Goal: Task Accomplishment & Management: Manage account settings

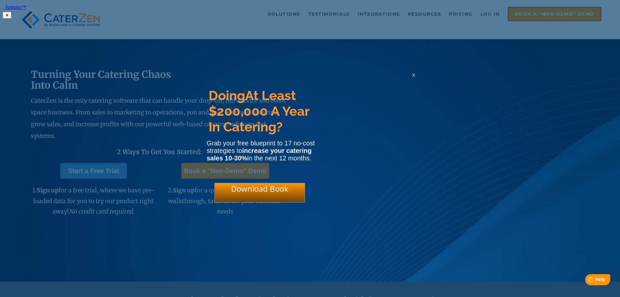
click at [414, 77] on span "x" at bounding box center [413, 75] width 3 height 6
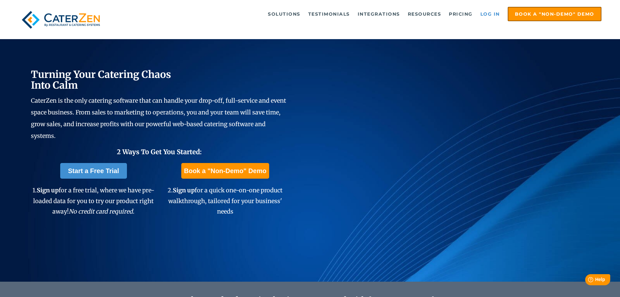
click at [495, 16] on link "Log in" at bounding box center [490, 13] width 26 height 13
click at [490, 14] on link "Log in" at bounding box center [490, 13] width 26 height 13
